Goal: Information Seeking & Learning: Learn about a topic

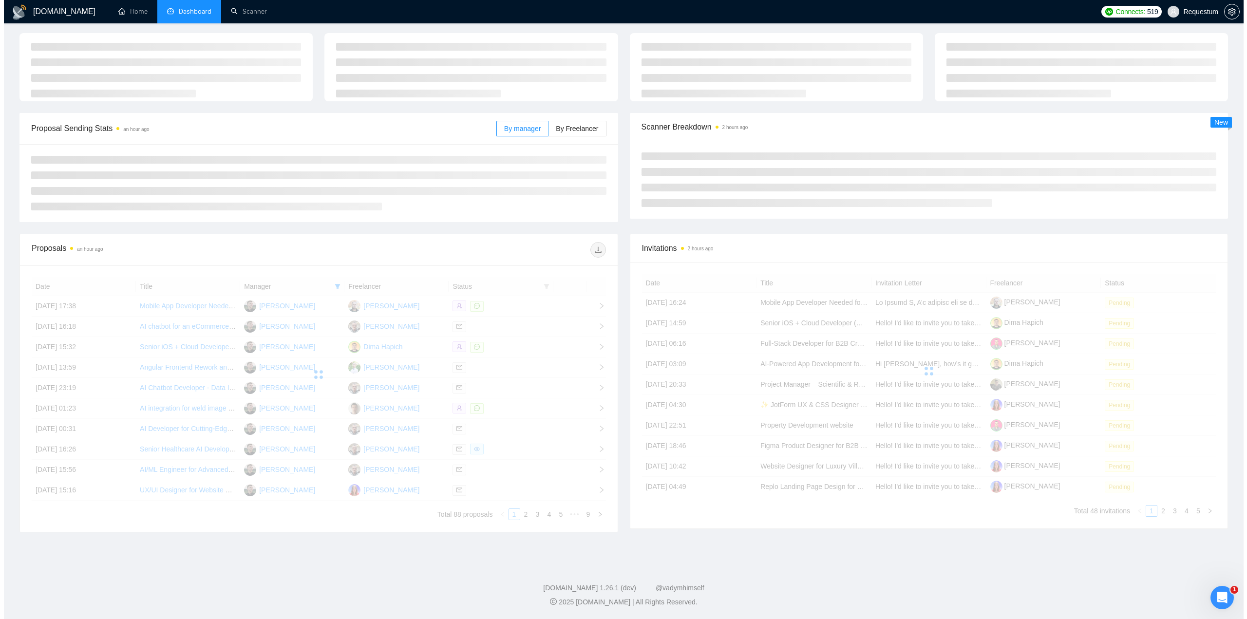
scroll to position [147, 0]
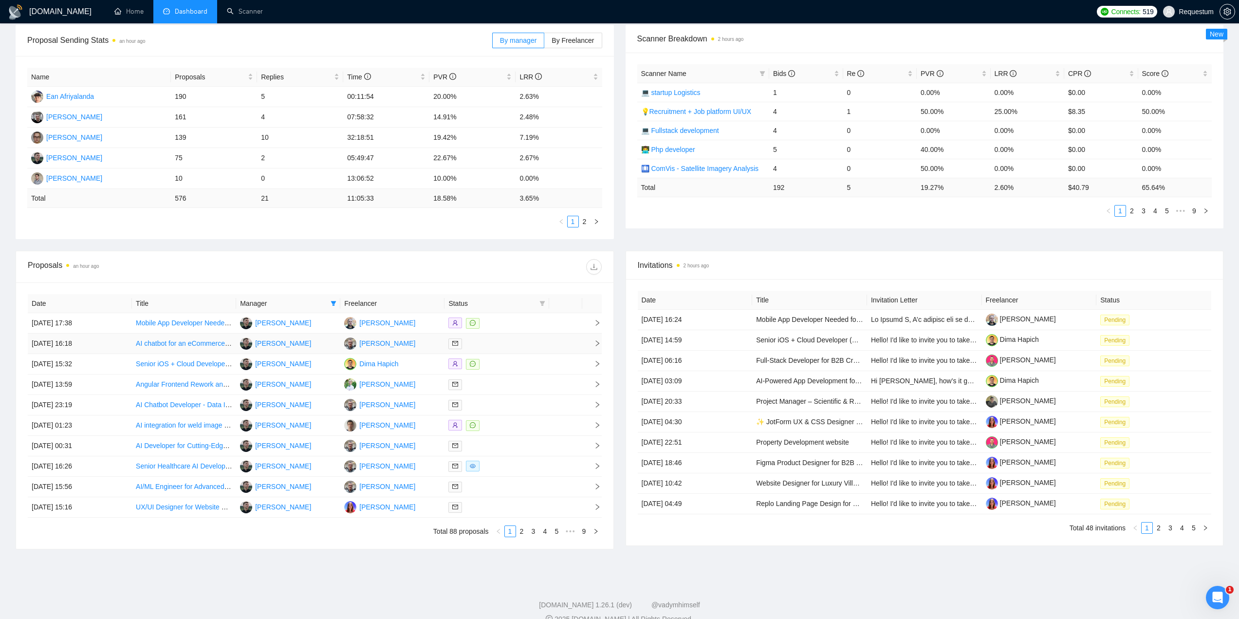
click at [516, 348] on div at bounding box center [497, 343] width 96 height 11
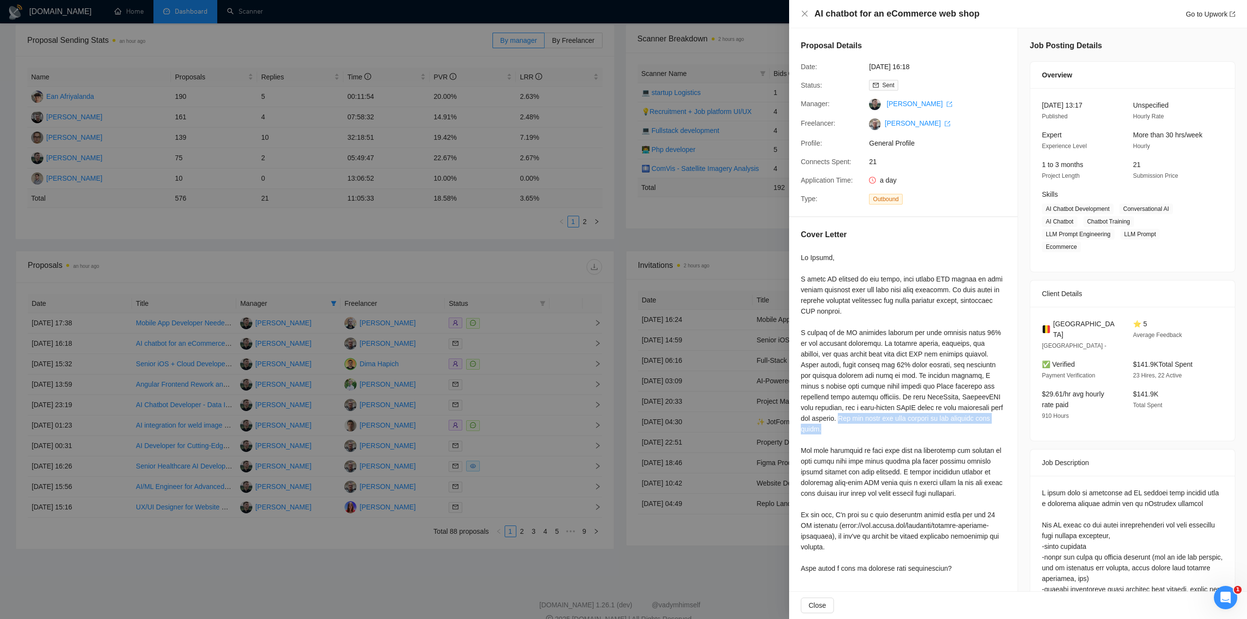
drag, startPoint x: 852, startPoint y: 418, endPoint x: 858, endPoint y: 429, distance: 12.9
click at [858, 429] on div at bounding box center [903, 412] width 205 height 321
copy div "You can check out more details in the attached case study."
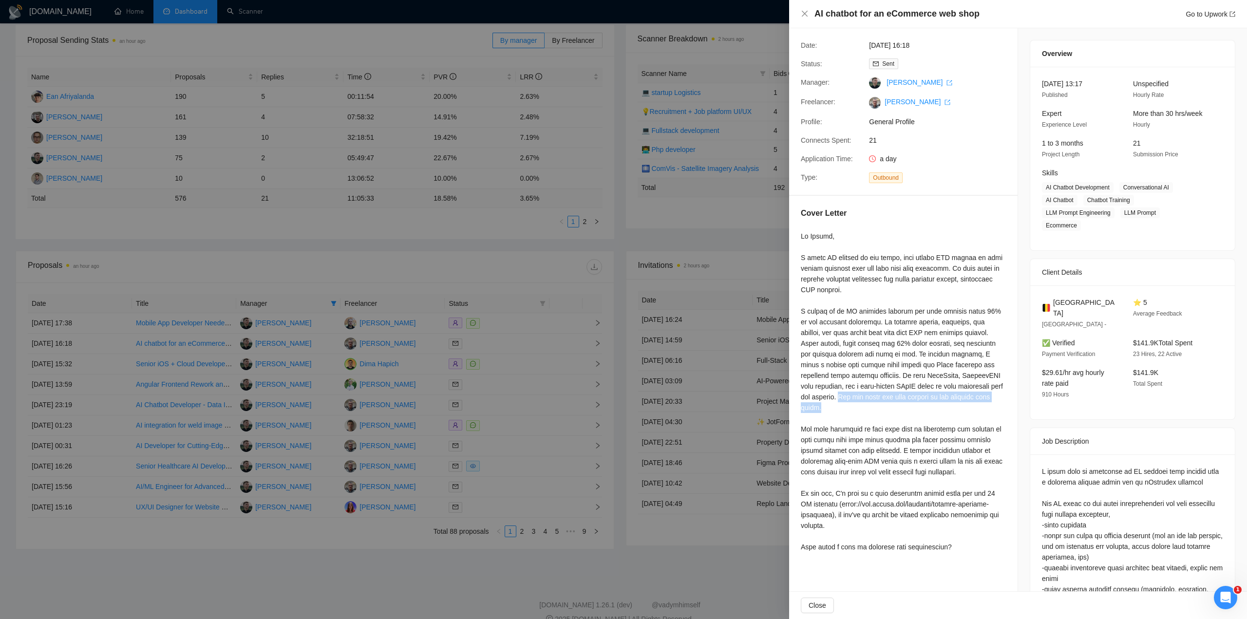
scroll to position [97, 0]
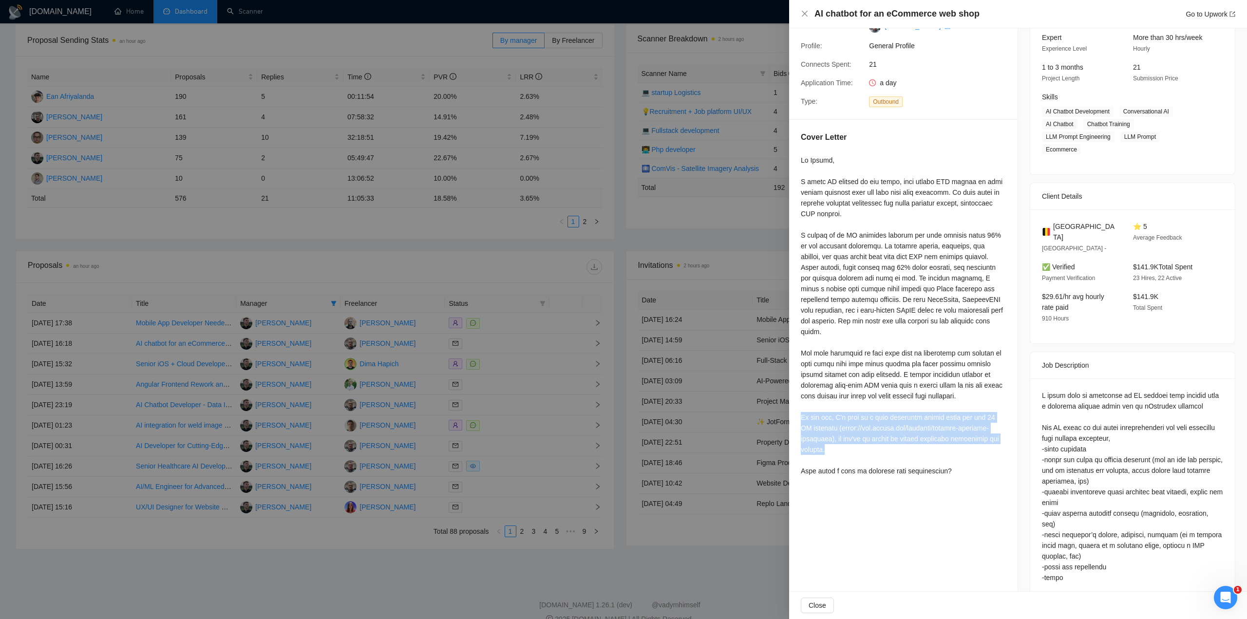
drag, startPoint x: 803, startPoint y: 417, endPoint x: 889, endPoint y: 446, distance: 91.2
click at [889, 446] on div "Cover Letter" at bounding box center [903, 306] width 228 height 372
copy div "By the way, I'm part of a team currently ranked among the top 10 ML agencies (h…"
click at [367, 33] on div at bounding box center [623, 309] width 1247 height 619
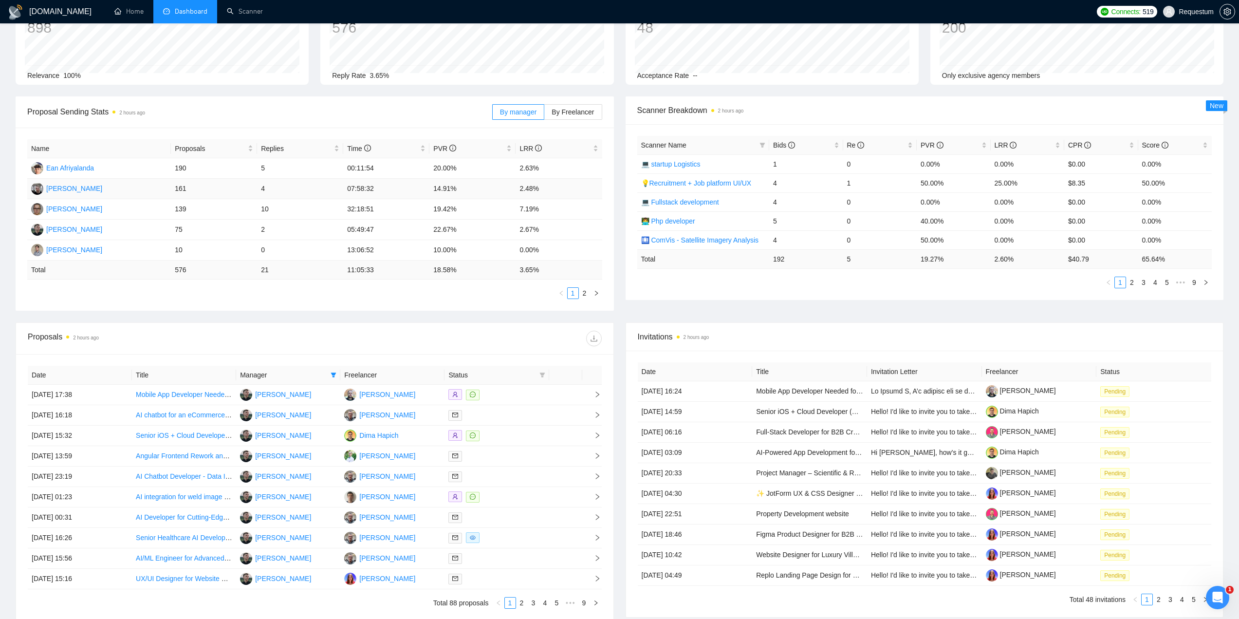
scroll to position [0, 0]
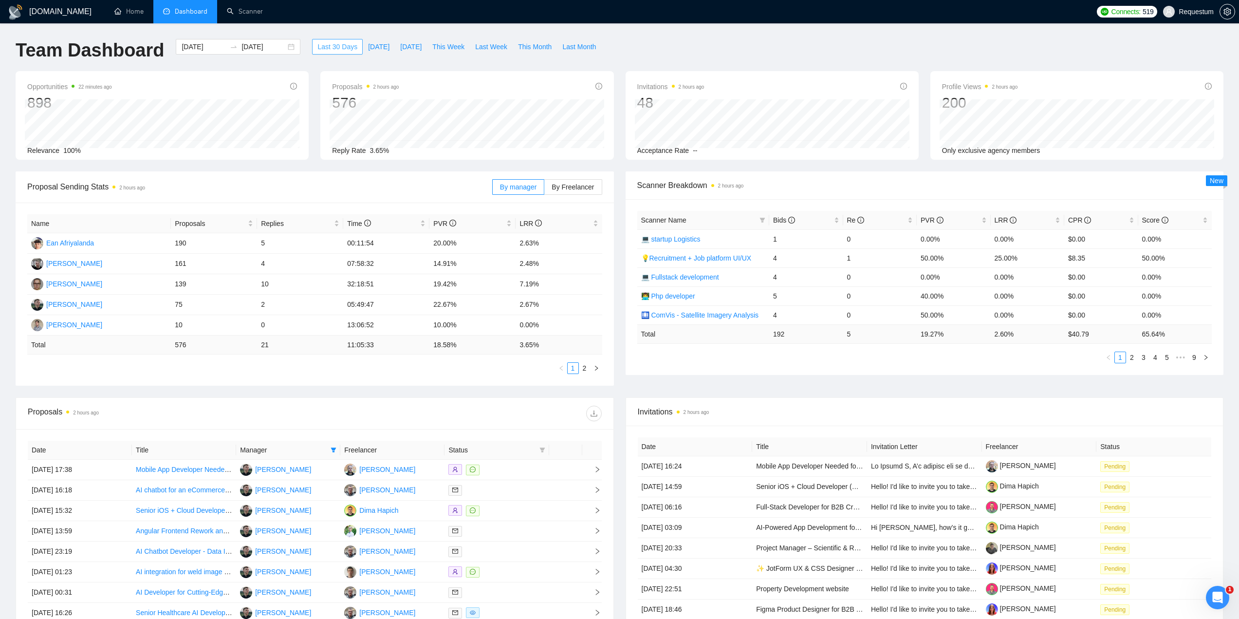
click at [323, 47] on span "Last 30 Days" at bounding box center [338, 46] width 40 height 11
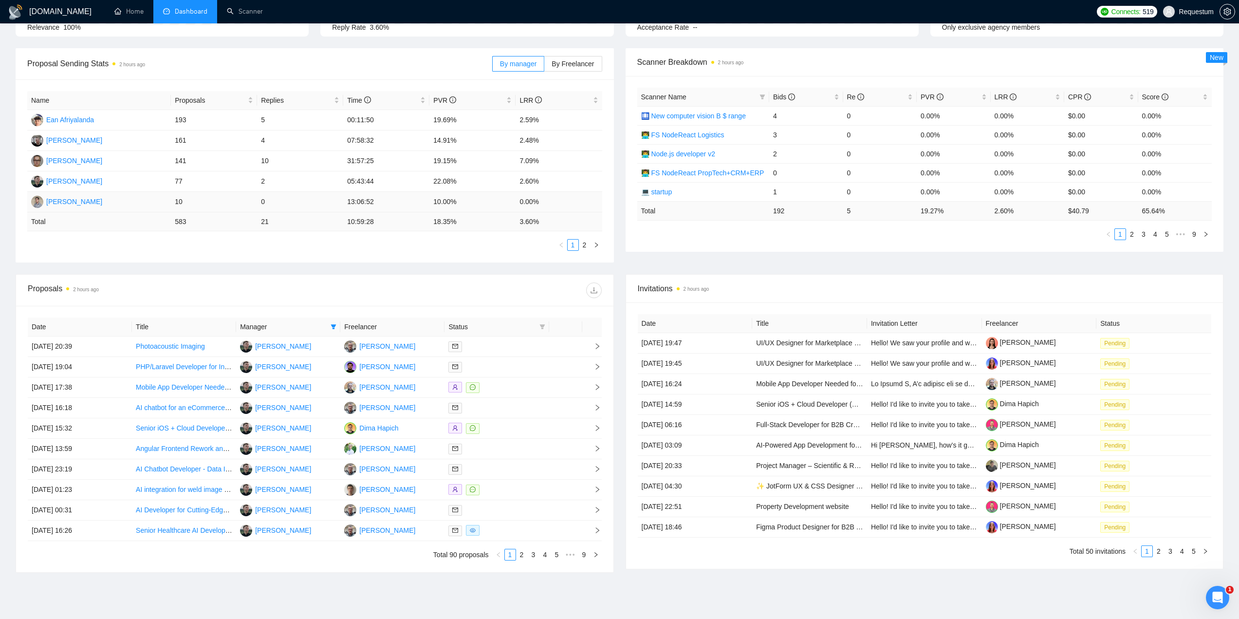
scroll to position [146, 0]
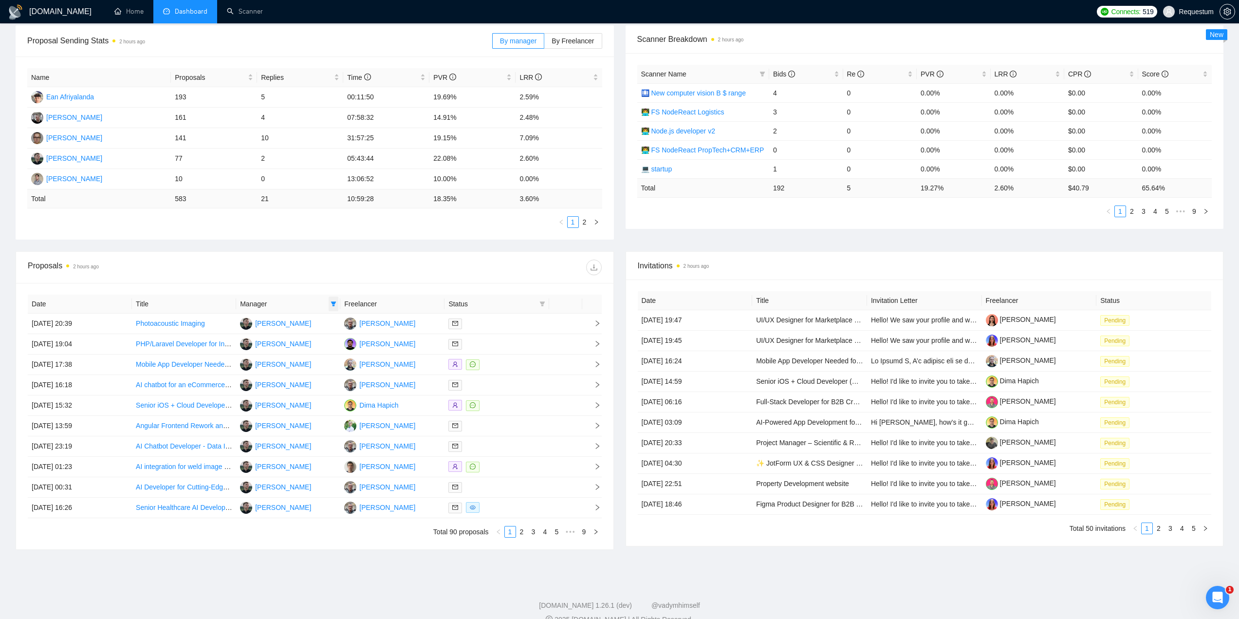
click at [335, 305] on icon "filter" at bounding box center [333, 303] width 5 height 5
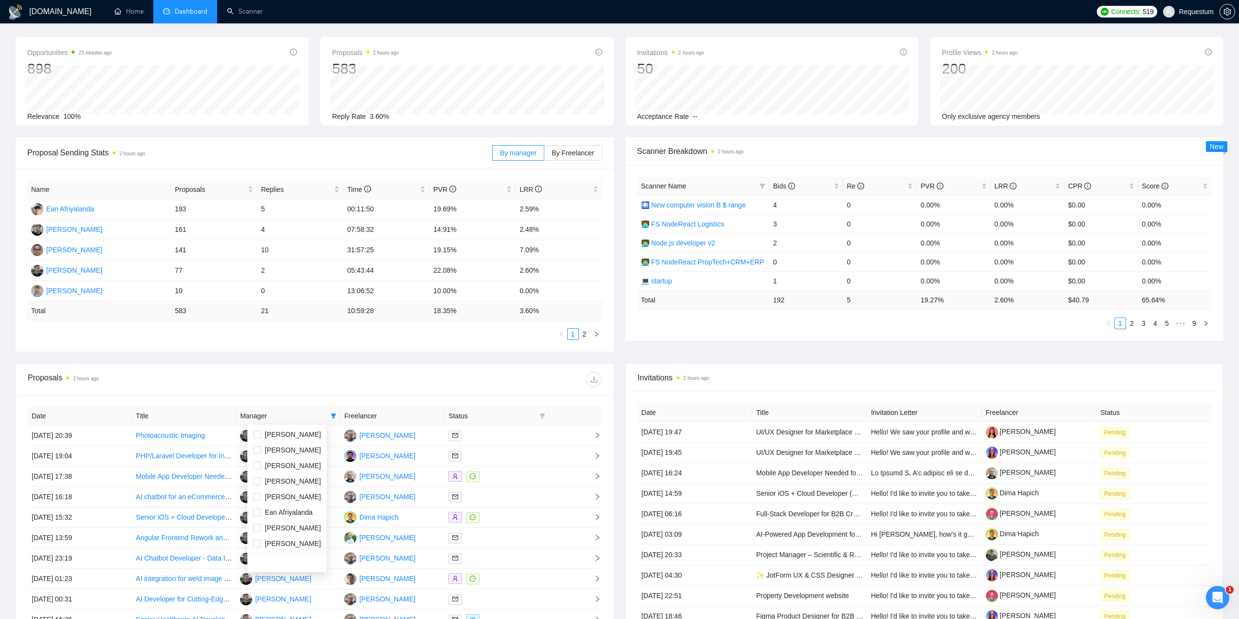
scroll to position [0, 0]
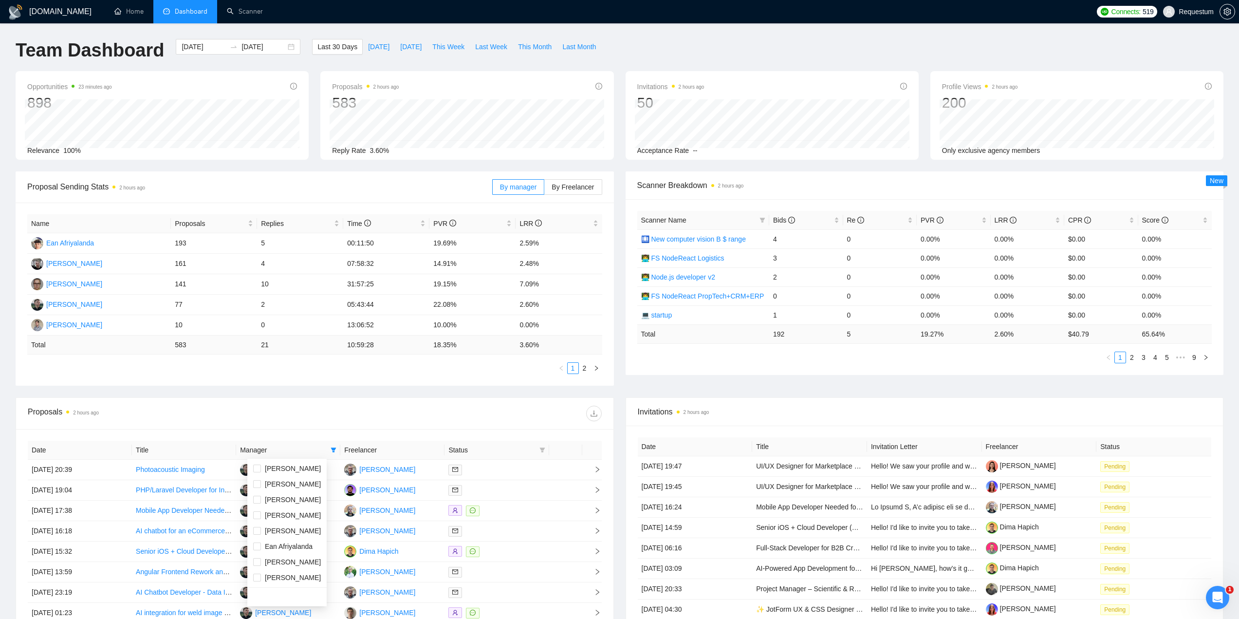
click at [339, 412] on div at bounding box center [458, 414] width 287 height 16
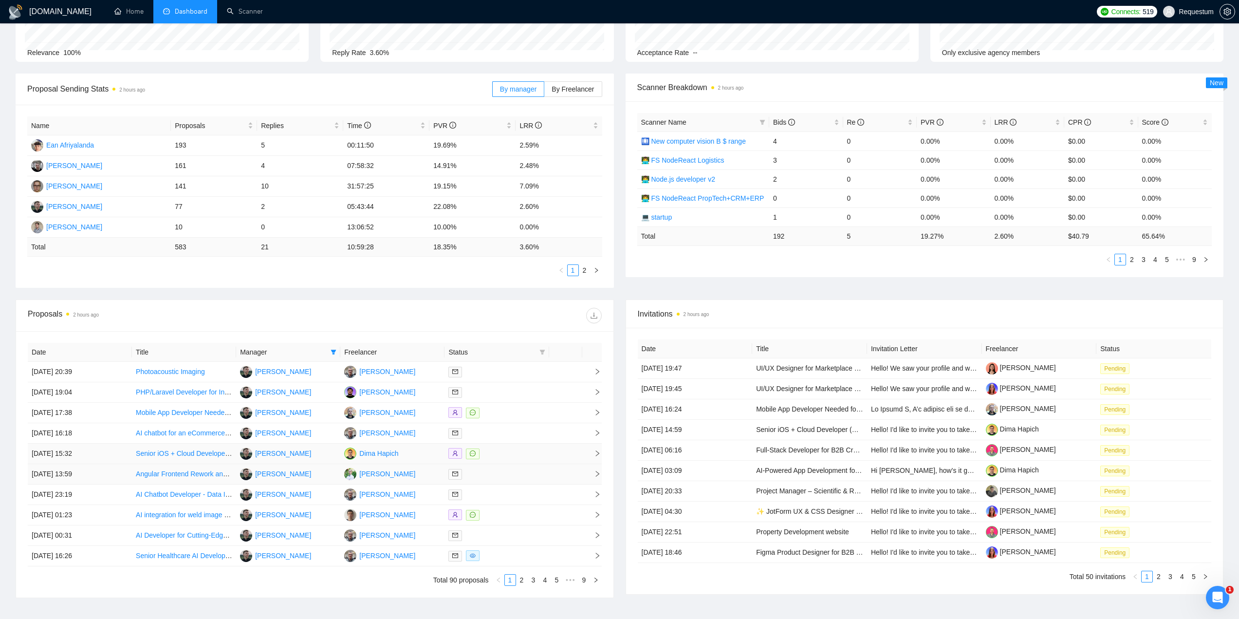
scroll to position [146, 0]
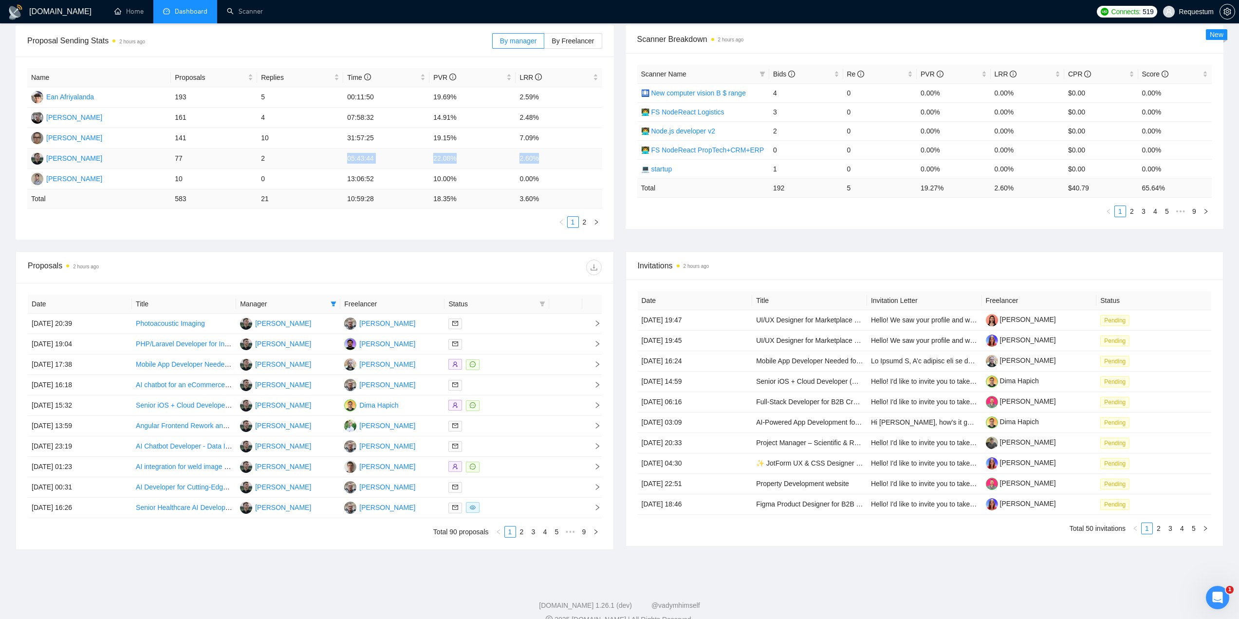
drag, startPoint x: 352, startPoint y: 159, endPoint x: 546, endPoint y: 159, distance: 194.3
click at [546, 159] on tr "Andrii Savka 77 2 05:43:44 22.08% 2.60%" at bounding box center [314, 159] width 575 height 20
click at [519, 157] on td "2.60%" at bounding box center [559, 159] width 86 height 20
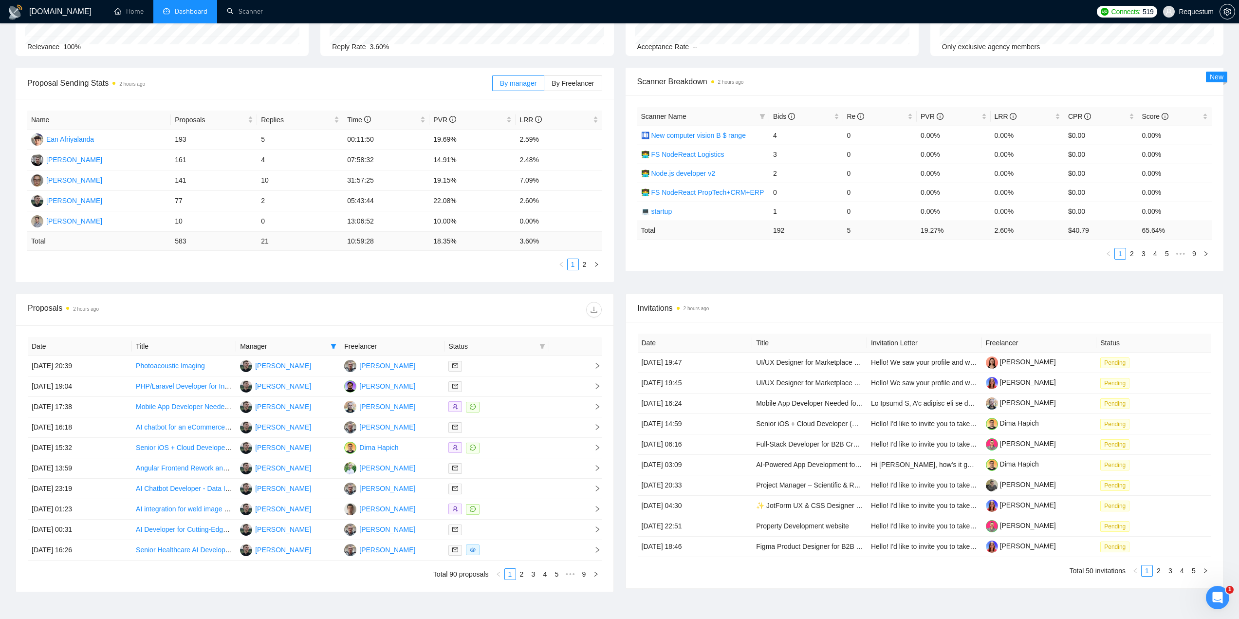
scroll to position [164, 0]
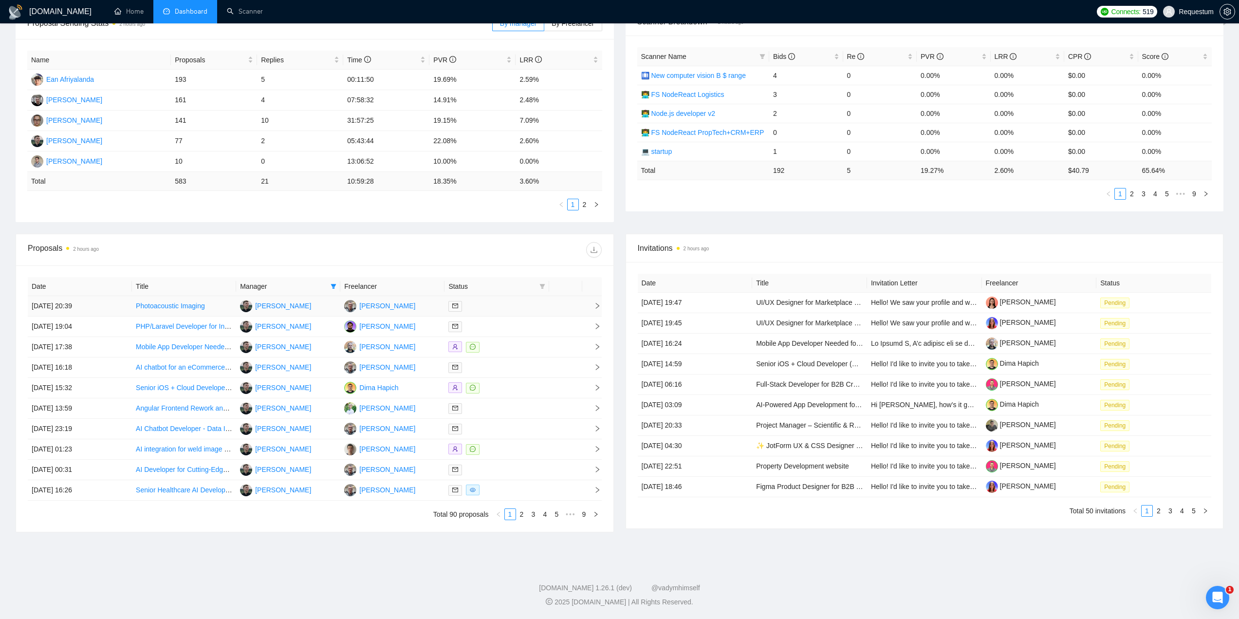
click at [493, 304] on div at bounding box center [497, 305] width 96 height 11
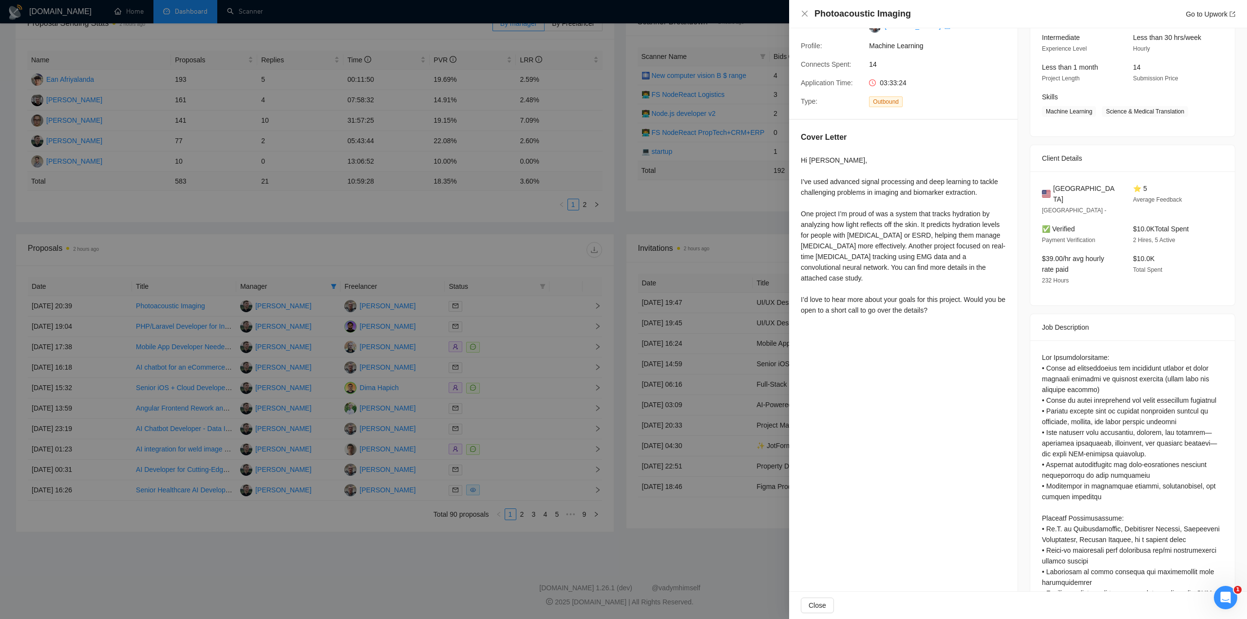
click at [516, 327] on div at bounding box center [623, 309] width 1247 height 619
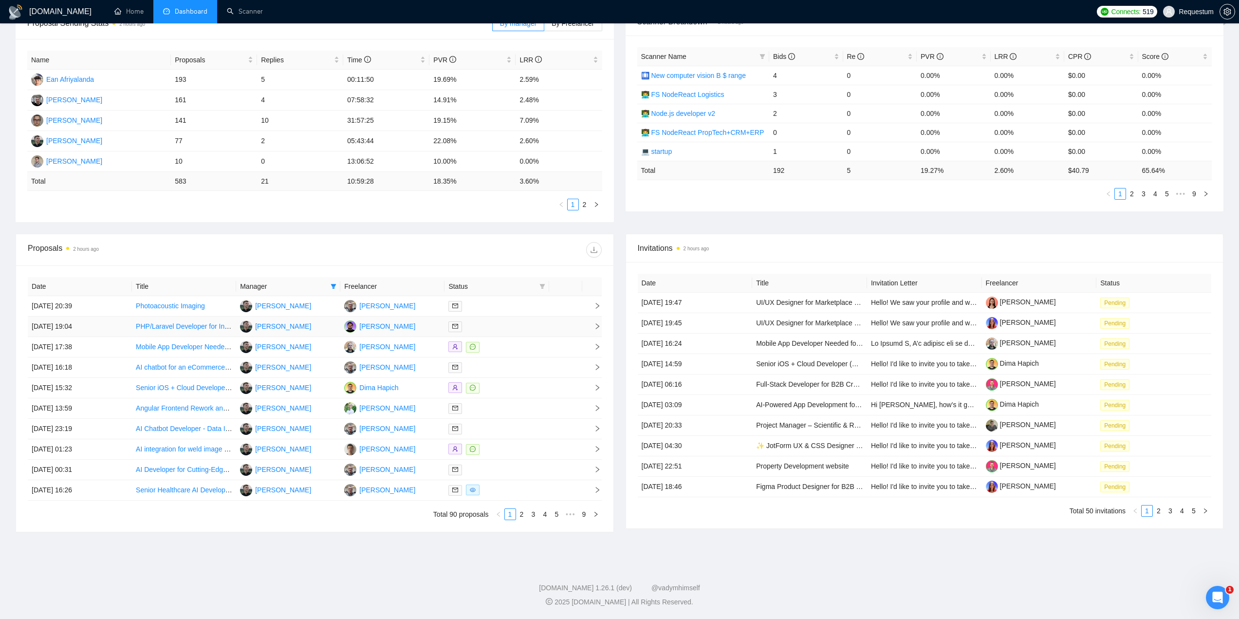
click at [516, 325] on div at bounding box center [497, 326] width 96 height 11
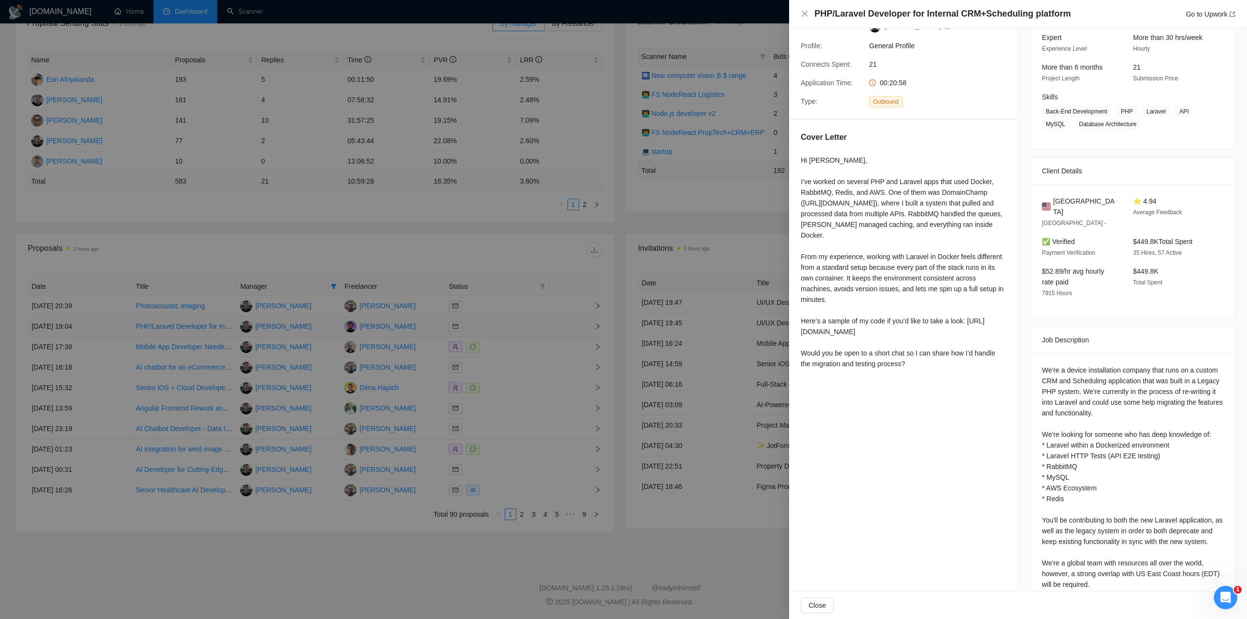
click at [516, 325] on div at bounding box center [623, 309] width 1247 height 619
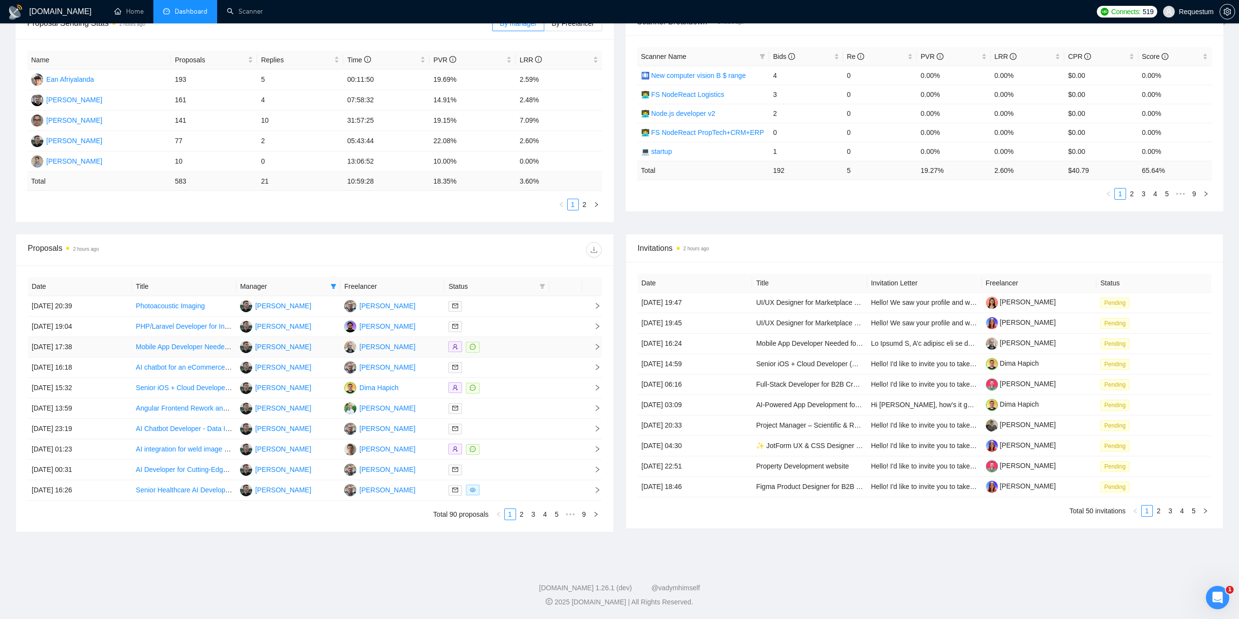
click at [516, 338] on td at bounding box center [497, 347] width 104 height 20
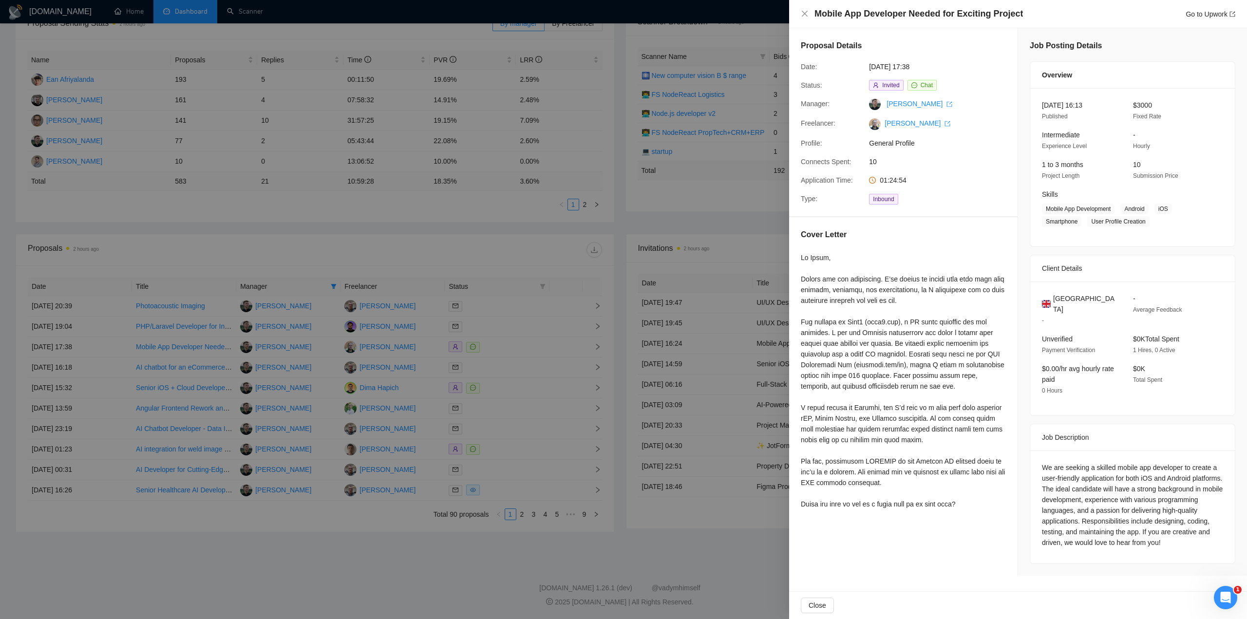
click at [515, 361] on div at bounding box center [623, 309] width 1247 height 619
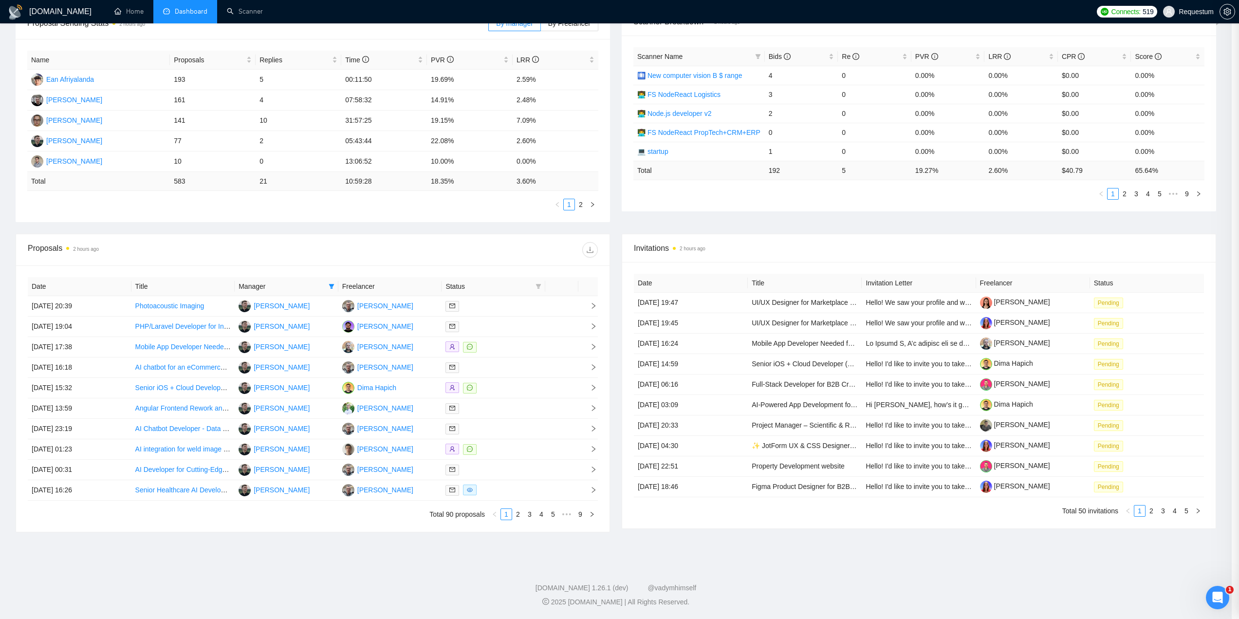
click at [514, 369] on div at bounding box center [494, 367] width 96 height 11
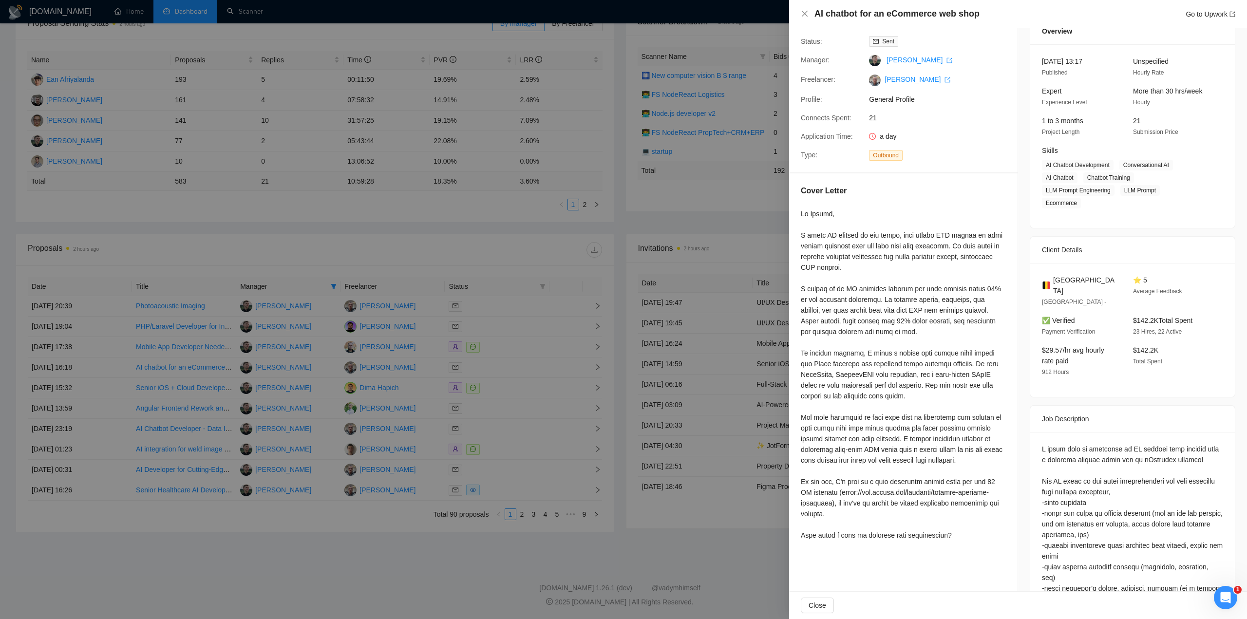
scroll to position [49, 0]
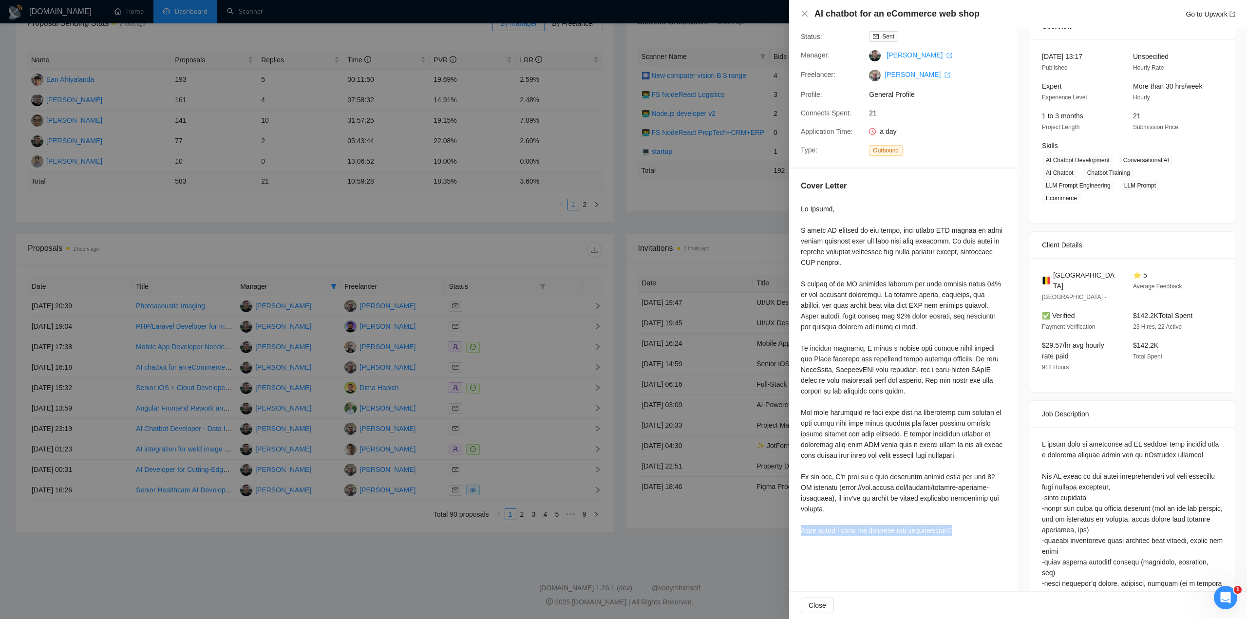
drag, startPoint x: 957, startPoint y: 531, endPoint x: 789, endPoint y: 534, distance: 167.1
click at [791, 533] on div "Cover Letter" at bounding box center [903, 360] width 228 height 383
copy div "What about a call to estimate your requirements?"
